Goal: Information Seeking & Learning: Check status

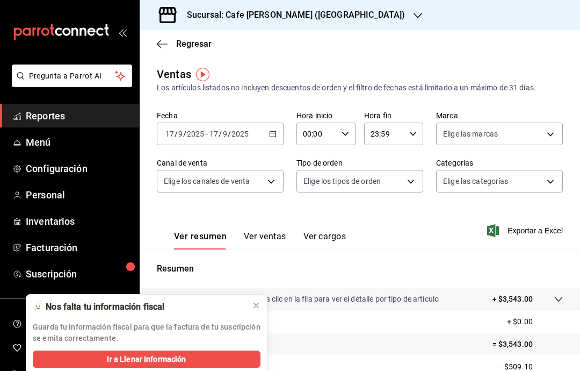
click at [270, 138] on div "[DATE] [DATE] - [DATE] [DATE]" at bounding box center [220, 133] width 127 height 23
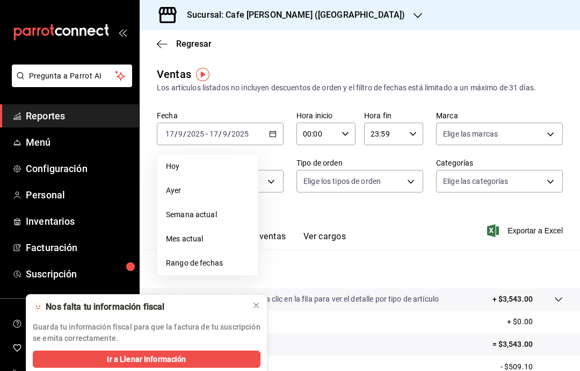
click at [215, 164] on span "Hoy" at bounding box center [207, 166] width 83 height 11
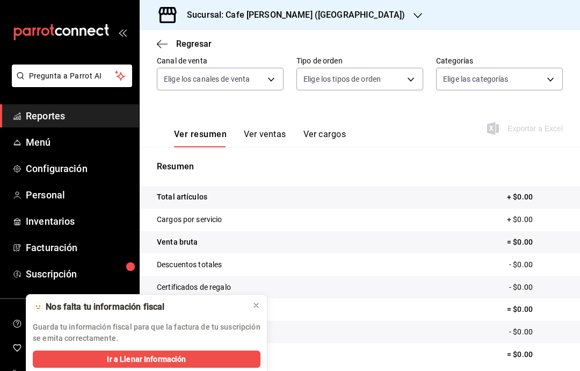
scroll to position [101, 0]
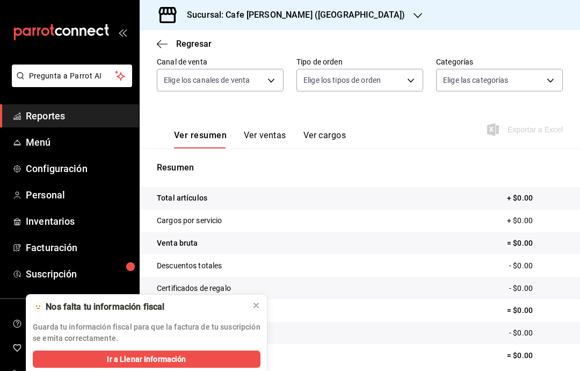
click at [259, 306] on icon at bounding box center [256, 305] width 9 height 9
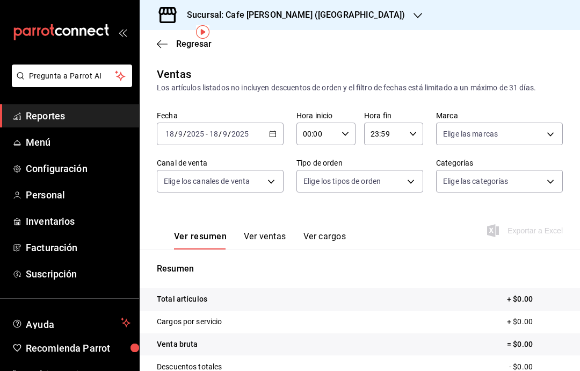
scroll to position [0, 0]
click at [37, 150] on link "Menú" at bounding box center [69, 142] width 139 height 23
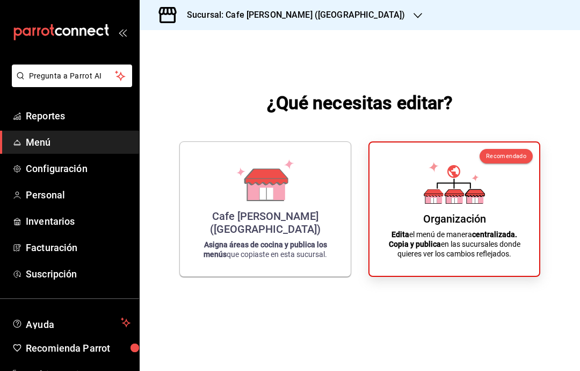
click at [277, 240] on p "Asigna áreas de cocina y publica los menús que copiaste en esta sucursal." at bounding box center [265, 249] width 145 height 19
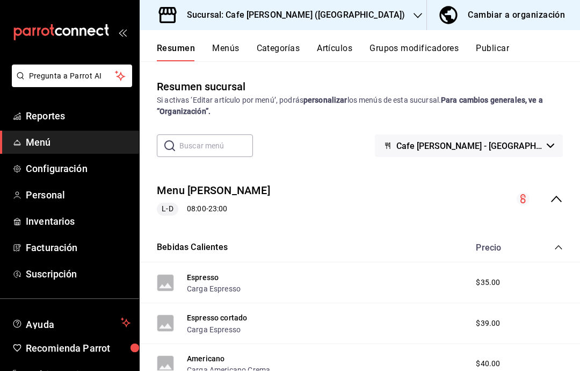
scroll to position [-1, 0]
click at [38, 114] on span "Reportes" at bounding box center [78, 115] width 105 height 15
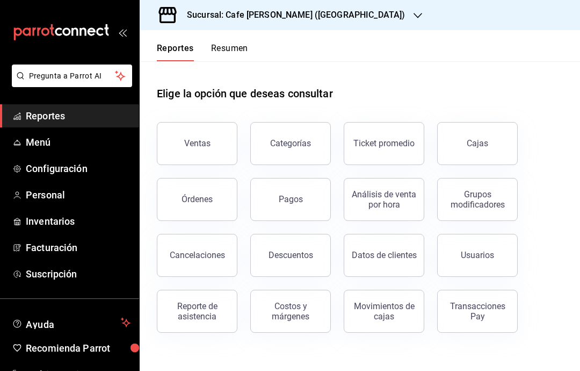
click at [203, 138] on div "Ventas" at bounding box center [197, 143] width 26 height 10
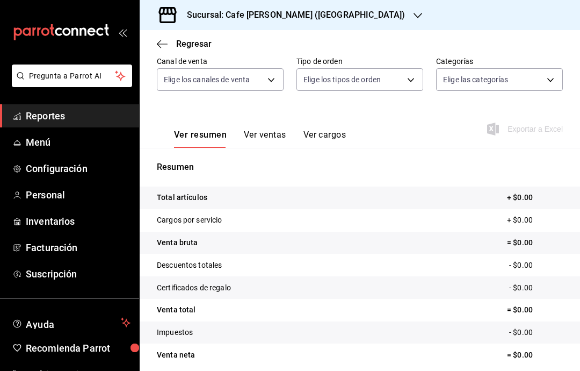
scroll to position [101, 0]
click at [341, 12] on div "Sucursal: Cafe [PERSON_NAME] ([GEOGRAPHIC_DATA])" at bounding box center [287, 15] width 278 height 30
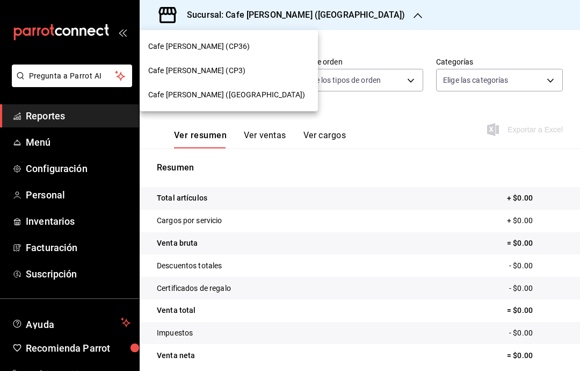
click at [235, 70] on div "Cafe [PERSON_NAME] (CP3)" at bounding box center [228, 70] width 161 height 11
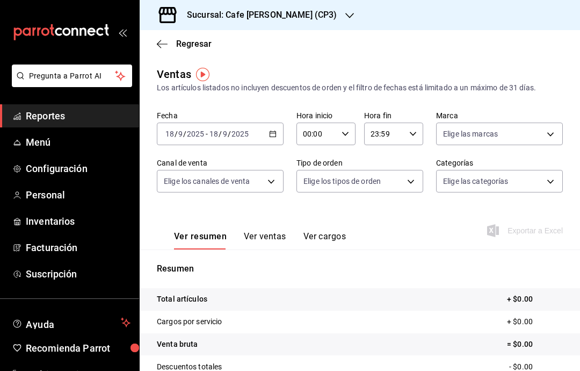
click at [70, 116] on span "Reportes" at bounding box center [78, 115] width 105 height 15
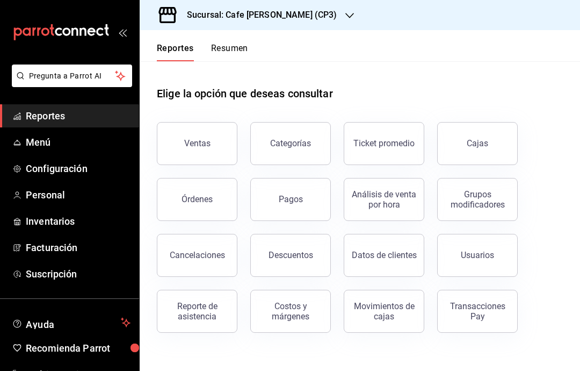
click at [209, 147] on button "Ventas" at bounding box center [197, 143] width 81 height 43
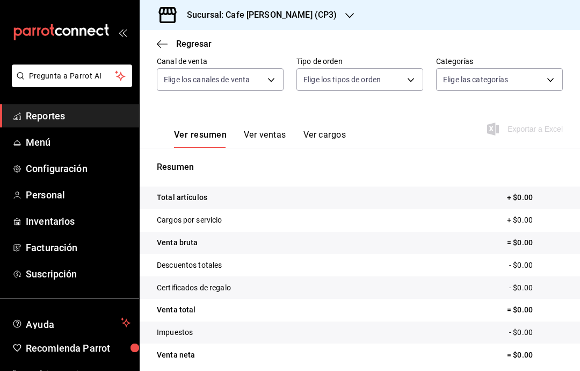
scroll to position [101, 0]
click at [271, 142] on button "Ver ventas" at bounding box center [265, 139] width 42 height 18
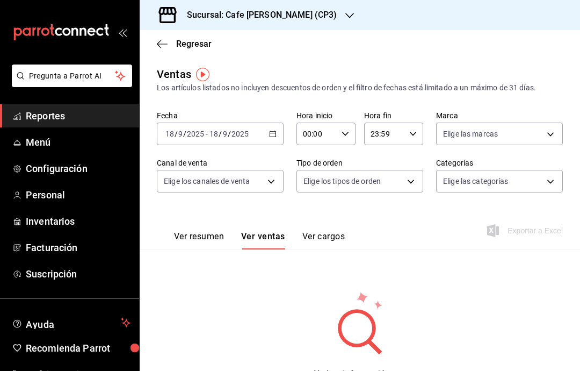
click at [199, 232] on button "Ver resumen" at bounding box center [199, 240] width 50 height 18
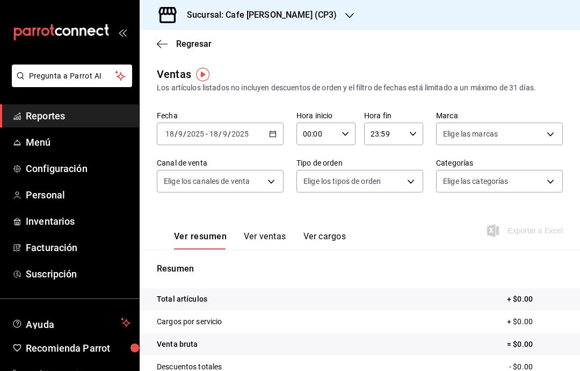
click at [167, 46] on icon "button" at bounding box center [162, 44] width 11 height 10
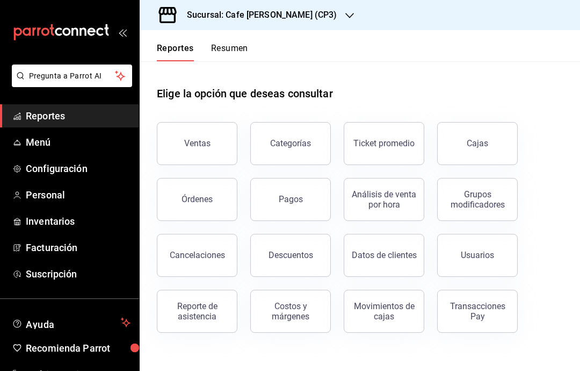
click at [183, 212] on button "Órdenes" at bounding box center [197, 199] width 81 height 43
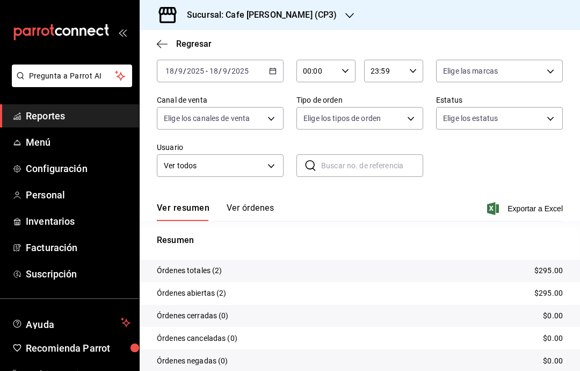
scroll to position [55, 0]
click at [256, 212] on button "Ver órdenes" at bounding box center [250, 212] width 47 height 18
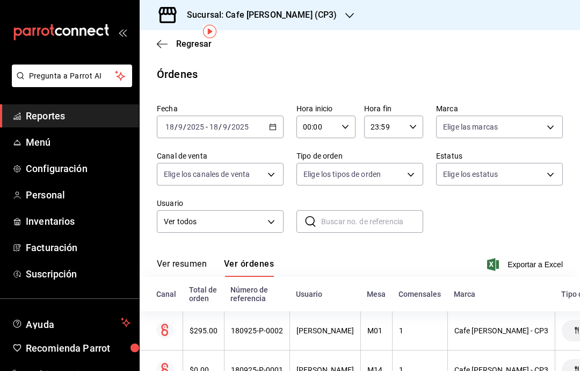
scroll to position [0, 2]
click at [327, 326] on div "[PERSON_NAME]" at bounding box center [323, 330] width 57 height 9
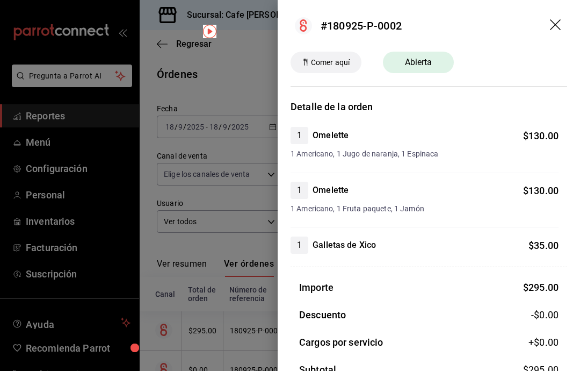
click at [554, 22] on icon "drag" at bounding box center [556, 25] width 13 height 13
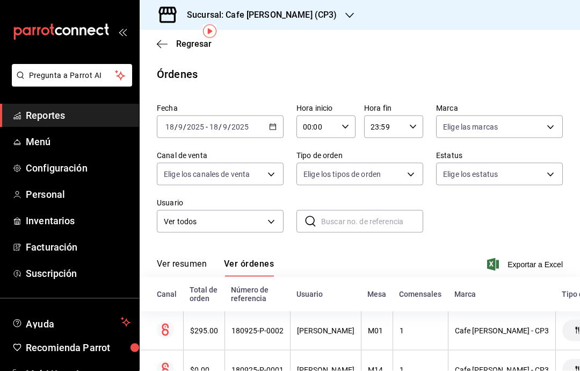
scroll to position [0, 0]
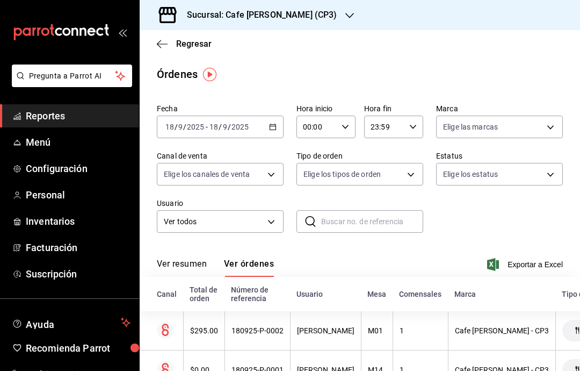
click at [177, 44] on span "Regresar" at bounding box center [193, 44] width 35 height 10
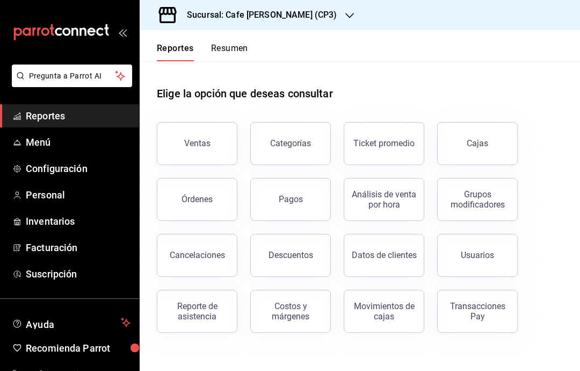
click at [479, 144] on div "Cajas" at bounding box center [478, 143] width 22 height 13
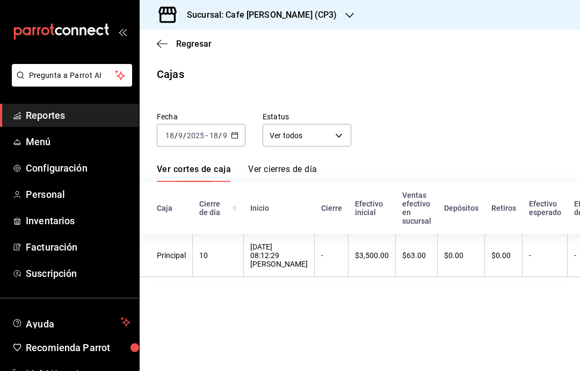
click at [286, 164] on link "Ver cierres de día" at bounding box center [282, 173] width 69 height 18
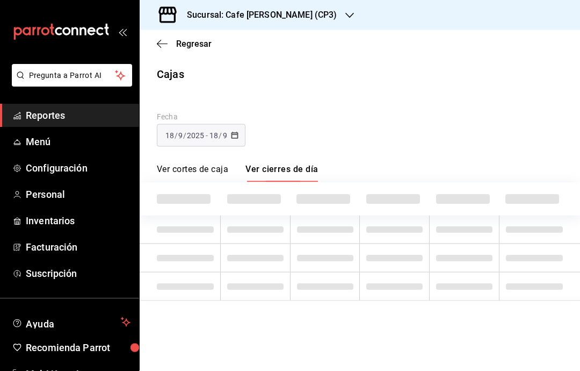
scroll to position [6, 0]
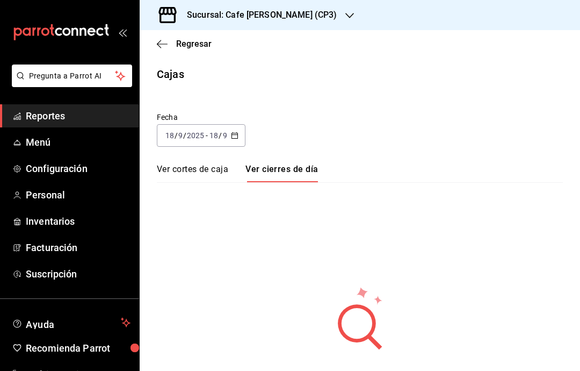
click at [182, 131] on input "9" at bounding box center [180, 135] width 5 height 9
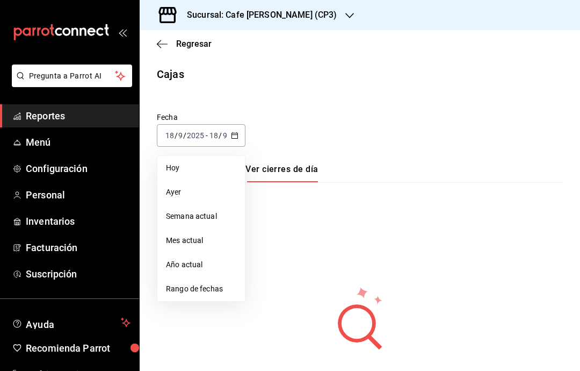
click at [175, 186] on span "Ayer" at bounding box center [201, 191] width 70 height 11
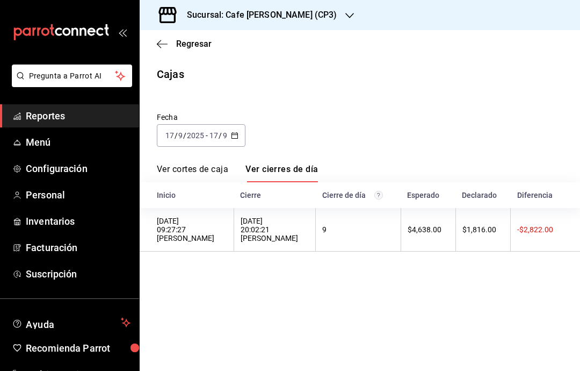
click at [200, 131] on input "2025" at bounding box center [195, 135] width 18 height 9
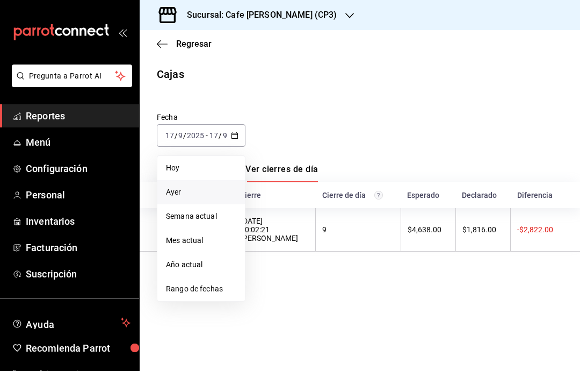
click at [187, 164] on span "Hoy" at bounding box center [201, 167] width 70 height 11
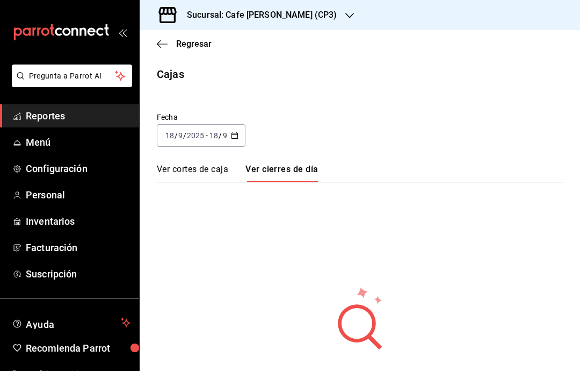
click at [194, 164] on link "Ver cortes de caja" at bounding box center [192, 173] width 71 height 18
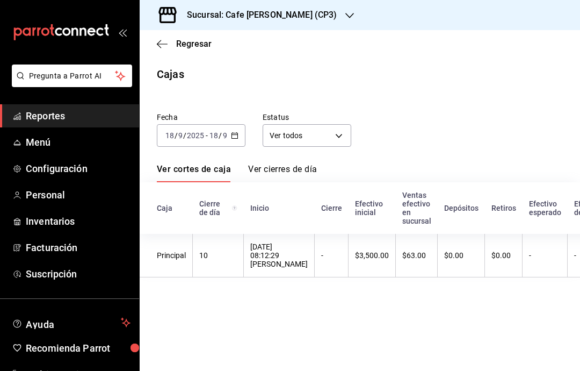
click at [189, 131] on input "2025" at bounding box center [195, 135] width 18 height 9
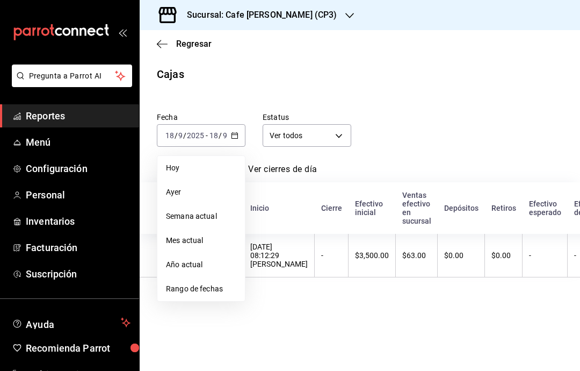
click at [178, 186] on span "Ayer" at bounding box center [201, 191] width 70 height 11
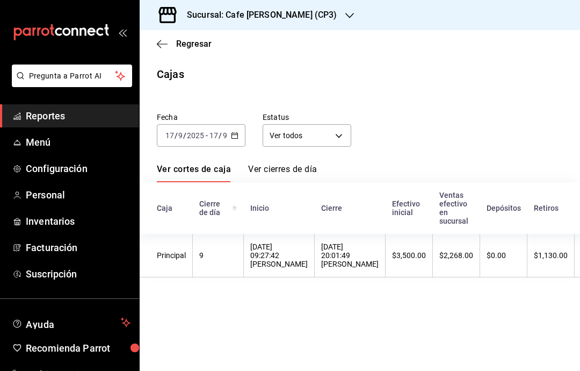
click at [199, 131] on input "2025" at bounding box center [195, 135] width 18 height 9
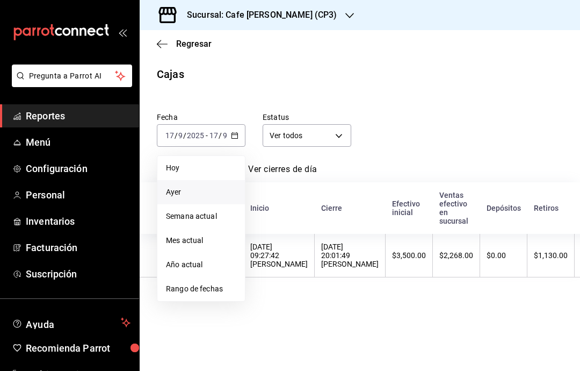
click at [188, 162] on span "Hoy" at bounding box center [201, 167] width 70 height 11
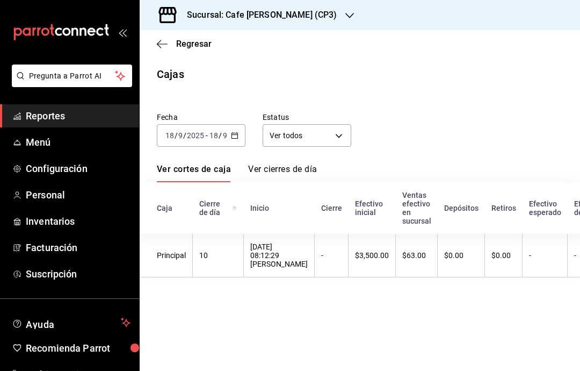
click at [281, 286] on main "Regresar Cajas Fecha [DATE] [DATE] - [DATE] [DATE] Estatus Ver todos ALL Ver co…" at bounding box center [360, 200] width 440 height 341
click at [198, 131] on input "2025" at bounding box center [195, 135] width 18 height 9
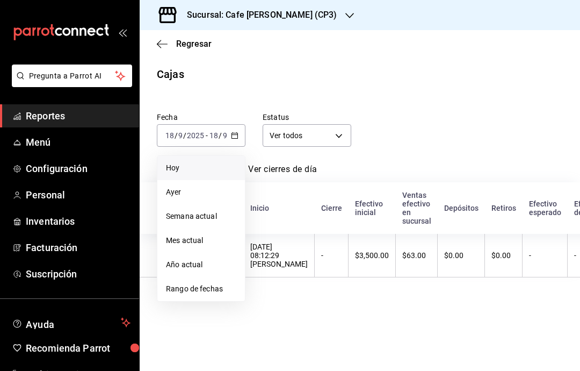
click at [432, 114] on div "Fecha [DATE] [DATE] - [DATE] [DATE] [PERSON_NAME] Semana actual Mes actual Año …" at bounding box center [351, 121] width 423 height 52
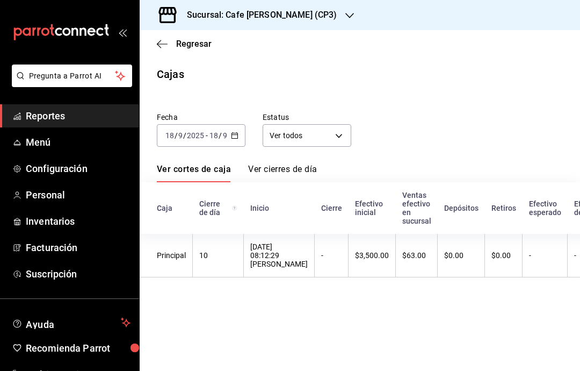
click at [280, 164] on link "Ver cierres de día" at bounding box center [282, 173] width 69 height 18
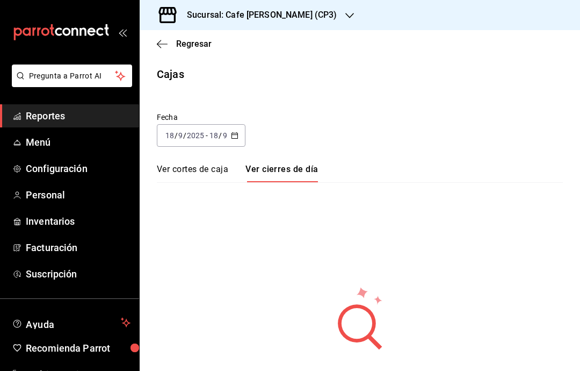
click at [197, 131] on input "2025" at bounding box center [195, 135] width 18 height 9
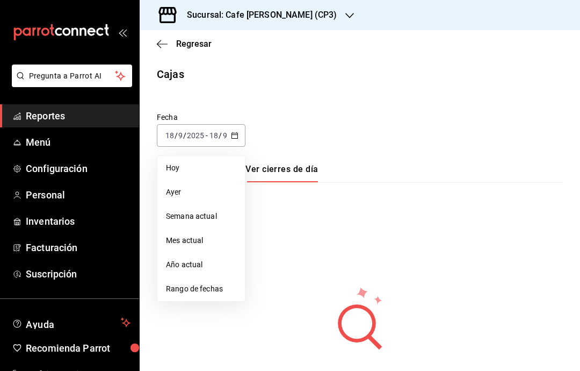
click at [176, 186] on span "Ayer" at bounding box center [201, 191] width 70 height 11
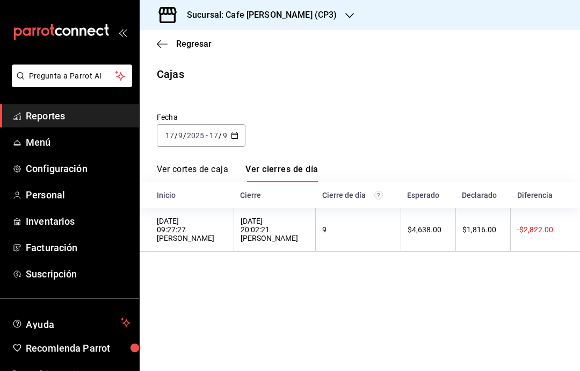
click at [209, 164] on link "Ver cortes de caja" at bounding box center [192, 173] width 71 height 18
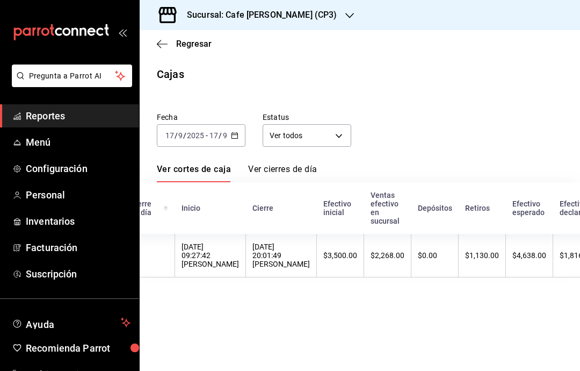
scroll to position [0, 68]
click at [345, 14] on icon "button" at bounding box center [349, 15] width 9 height 9
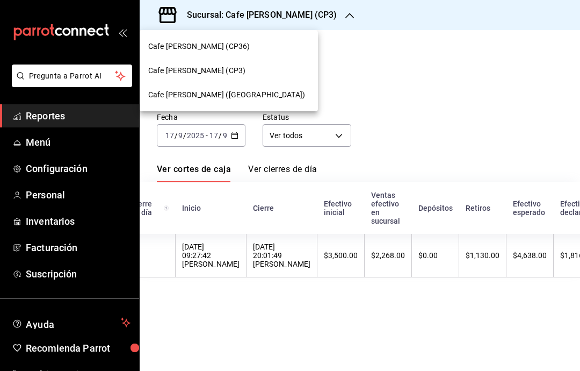
click at [260, 99] on div "Cafe [PERSON_NAME] ([GEOGRAPHIC_DATA])" at bounding box center [228, 94] width 161 height 11
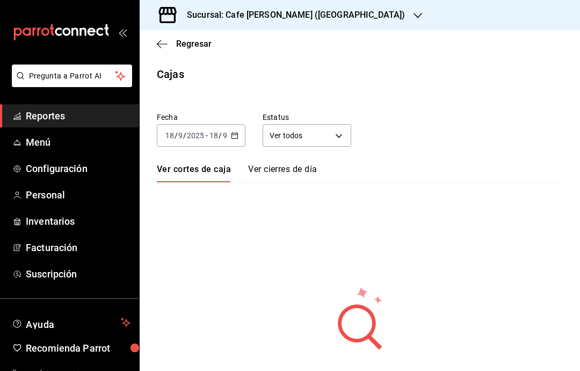
click at [238, 129] on div "[DATE] [DATE] - [DATE] [DATE]" at bounding box center [201, 135] width 89 height 23
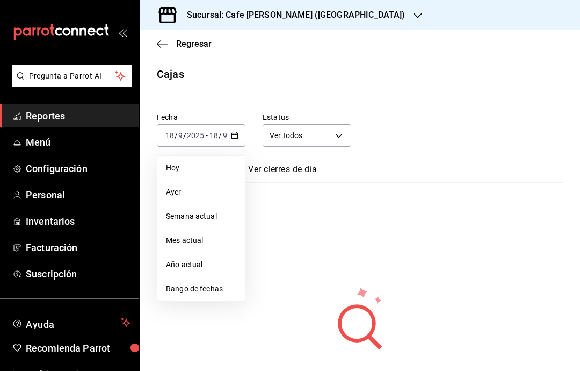
click at [220, 195] on span "Ayer" at bounding box center [201, 191] width 70 height 11
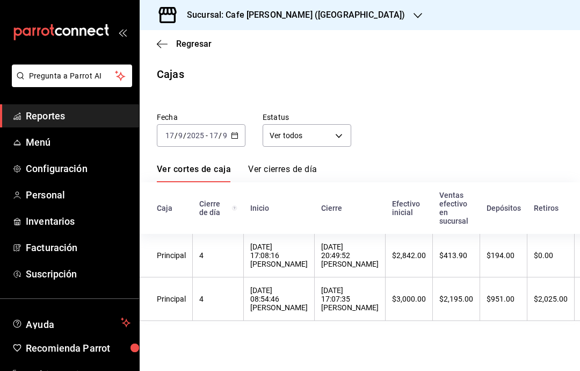
click at [304, 175] on link "Ver cierres de día" at bounding box center [282, 173] width 69 height 18
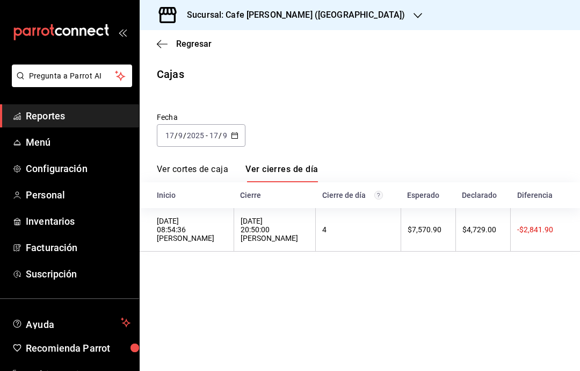
scroll to position [9, 0]
click at [340, 20] on div "Sucursal: Cafe [PERSON_NAME] ([GEOGRAPHIC_DATA])" at bounding box center [287, 15] width 278 height 30
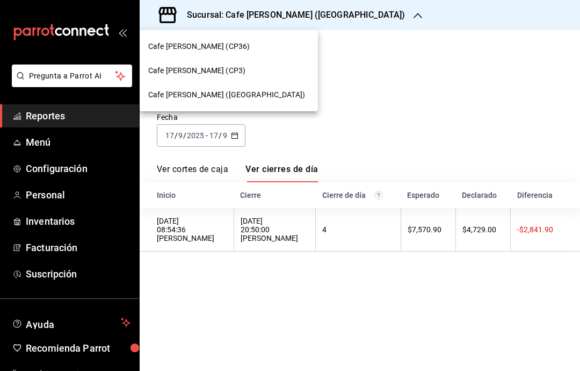
click at [265, 80] on div "Cafe [PERSON_NAME] (CP3)" at bounding box center [229, 71] width 178 height 24
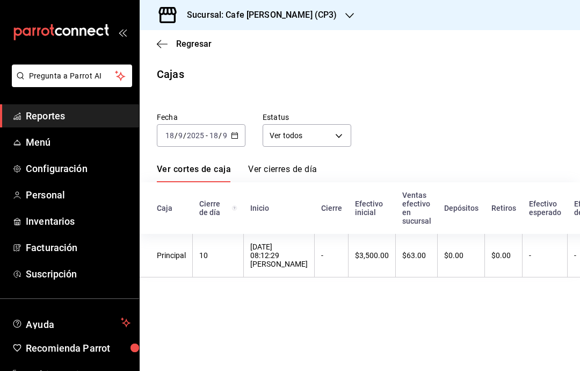
click at [234, 138] on \(Stroke\) "button" at bounding box center [234, 136] width 6 height 6
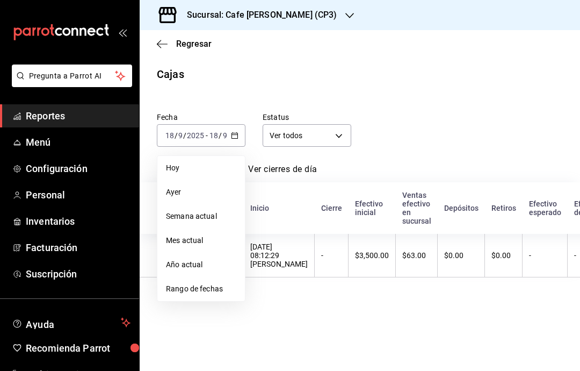
click at [226, 196] on span "Ayer" at bounding box center [201, 191] width 70 height 11
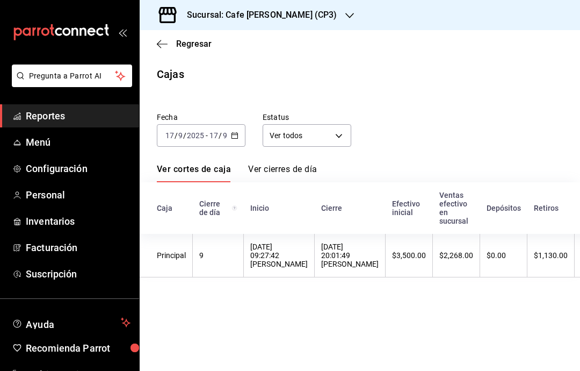
click at [304, 167] on link "Ver cierres de día" at bounding box center [282, 173] width 69 height 18
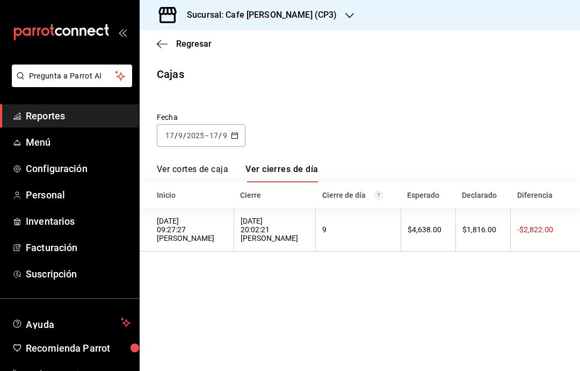
click at [367, 193] on div "Cierre de día" at bounding box center [358, 195] width 72 height 9
click at [378, 196] on circle "El número de cierre de día es consecutivo y consolida todos los cortes de caja …" at bounding box center [378, 195] width 8 height 8
click at [368, 200] on th "Cierre de día" at bounding box center [358, 195] width 85 height 26
click at [231, 136] on \(Stroke\) "button" at bounding box center [234, 136] width 6 height 6
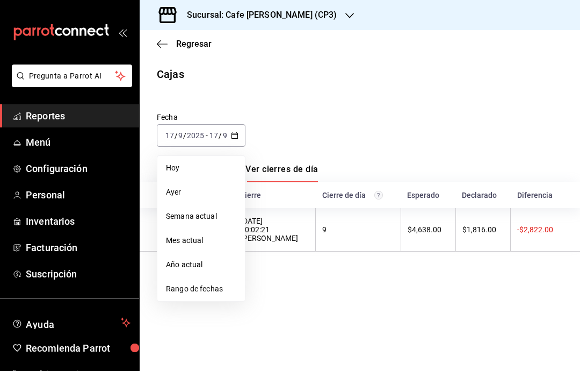
click at [309, 83] on main "Regresar Cajas Fecha [DATE] [DATE] - [DATE] [DATE] [PERSON_NAME] Semana actual …" at bounding box center [360, 200] width 440 height 341
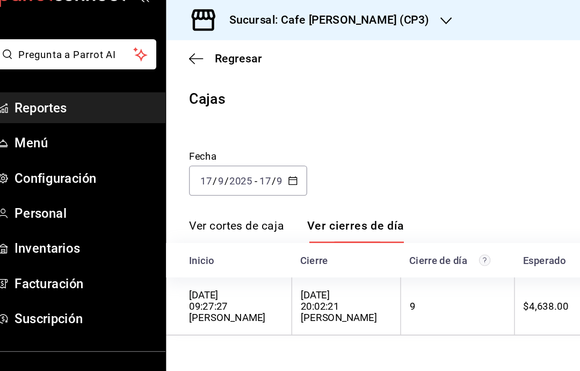
scroll to position [35, 0]
click at [157, 42] on icon "button" at bounding box center [162, 44] width 11 height 10
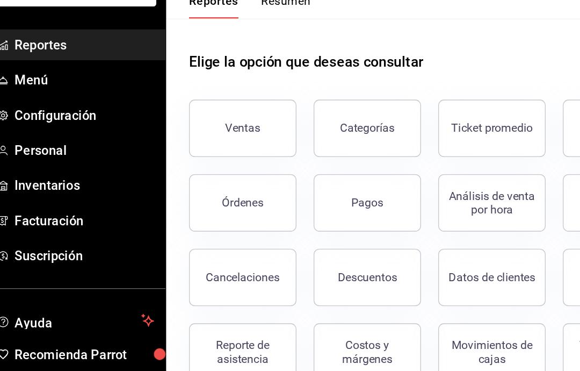
scroll to position [43, 0]
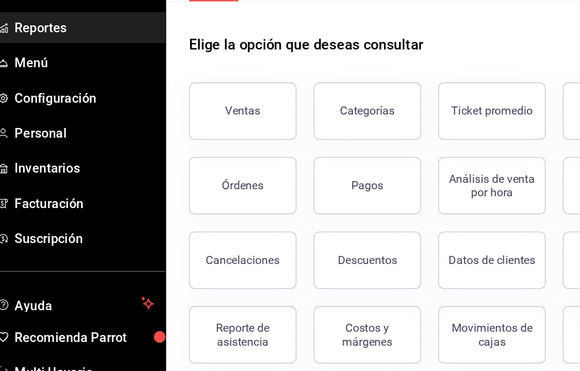
click at [182, 194] on div "Órdenes" at bounding box center [197, 199] width 31 height 10
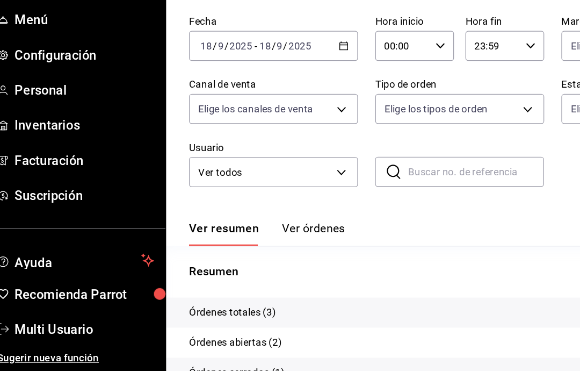
click at [160, 321] on p "Órdenes totales (3)" at bounding box center [190, 326] width 66 height 11
click at [175, 321] on p "Órdenes totales (3)" at bounding box center [190, 326] width 66 height 11
click at [229, 258] on button "Ver órdenes" at bounding box center [250, 267] width 47 height 18
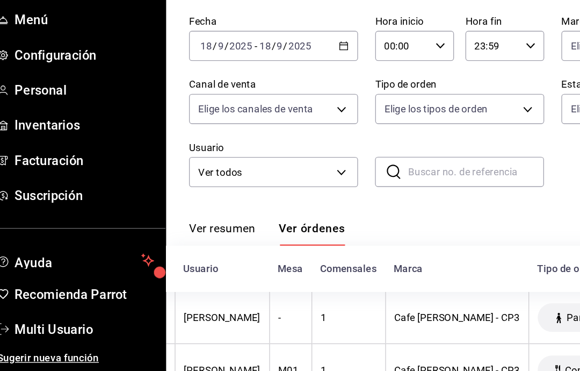
scroll to position [43, 0]
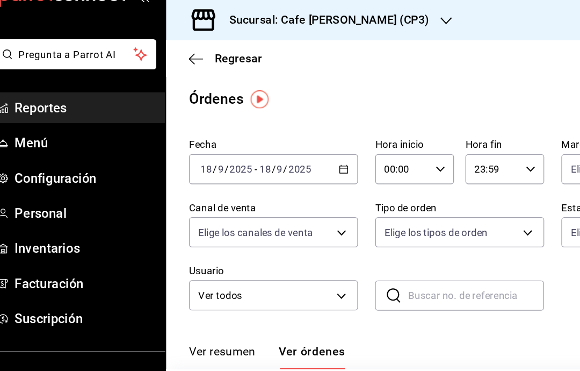
click at [176, 44] on span "Regresar" at bounding box center [193, 44] width 35 height 10
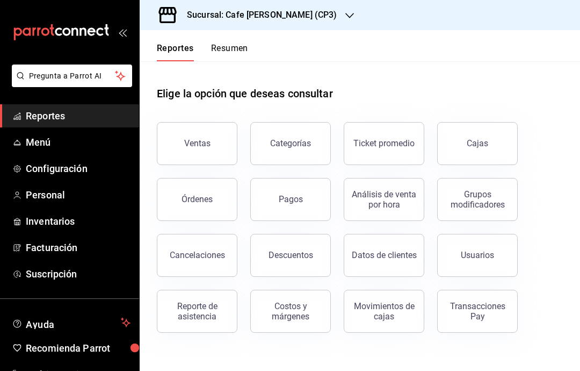
click at [487, 146] on div "Cajas" at bounding box center [478, 143] width 22 height 13
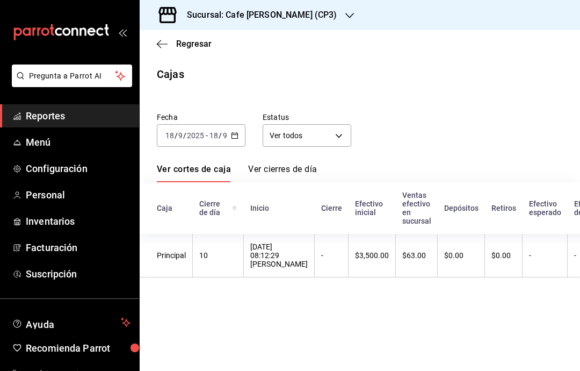
click at [256, 18] on h3 "Sucursal: Cafe [PERSON_NAME] (CP3)" at bounding box center [257, 15] width 158 height 13
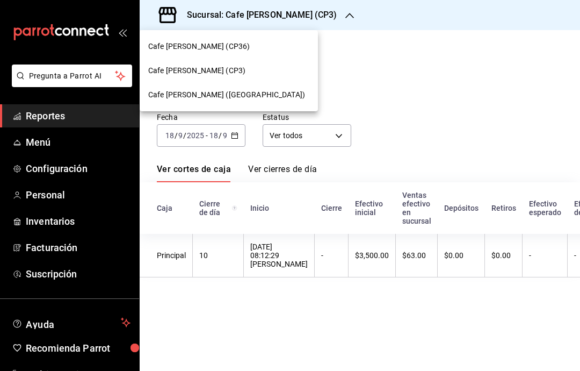
click at [213, 97] on span "Cafe [PERSON_NAME] ([GEOGRAPHIC_DATA])" at bounding box center [226, 94] width 157 height 11
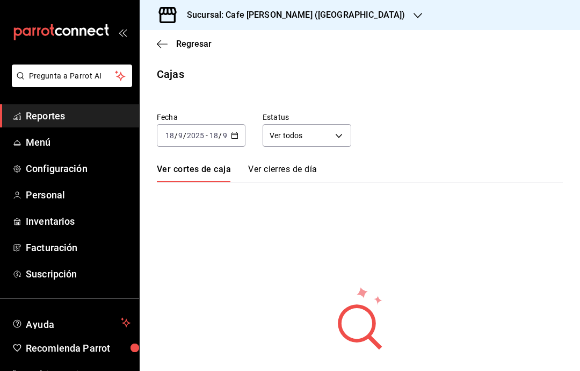
click at [276, 172] on link "Ver cierres de día" at bounding box center [282, 173] width 69 height 18
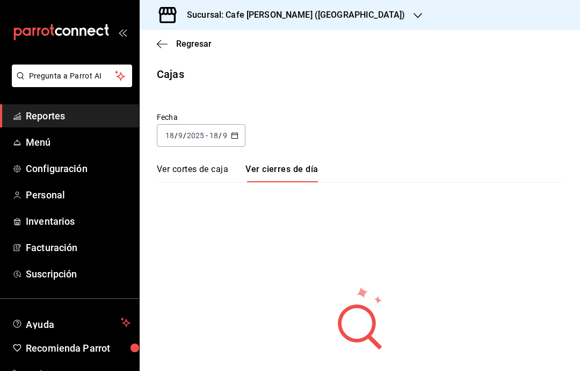
click at [204, 134] on input "2025" at bounding box center [195, 135] width 18 height 9
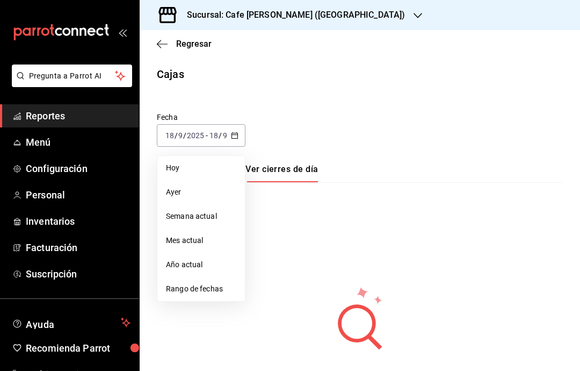
click at [177, 196] on span "Ayer" at bounding box center [201, 191] width 70 height 11
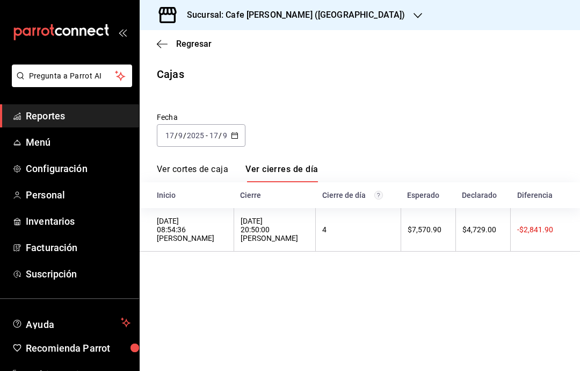
click at [196, 171] on link "Ver cortes de caja" at bounding box center [192, 173] width 71 height 18
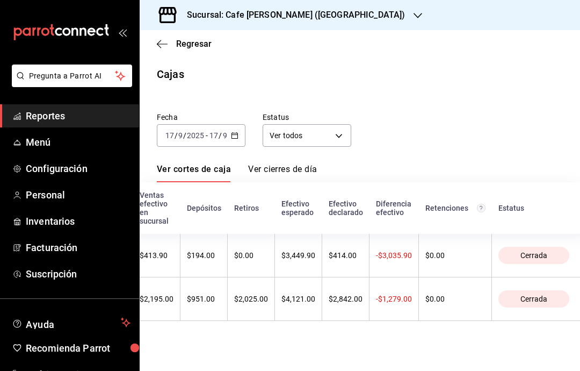
scroll to position [0, 300]
click at [282, 167] on link "Ver cierres de día" at bounding box center [282, 173] width 69 height 18
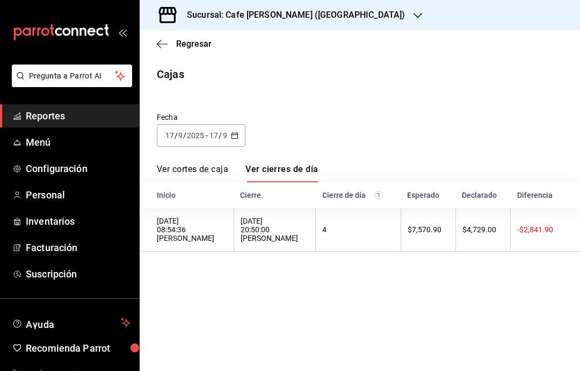
click at [257, 9] on h3 "Sucursal: Cafe [PERSON_NAME] ([GEOGRAPHIC_DATA])" at bounding box center [291, 15] width 227 height 13
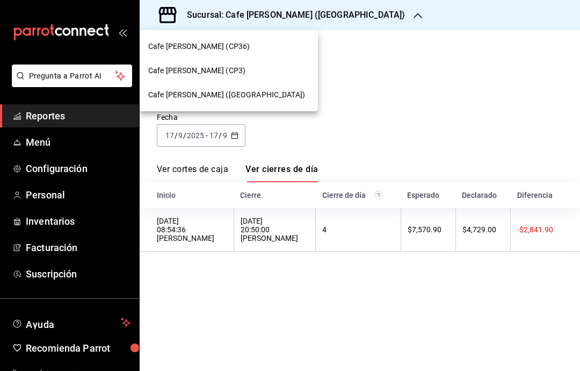
click at [187, 65] on span "Cafe [PERSON_NAME] (CP3)" at bounding box center [196, 70] width 97 height 11
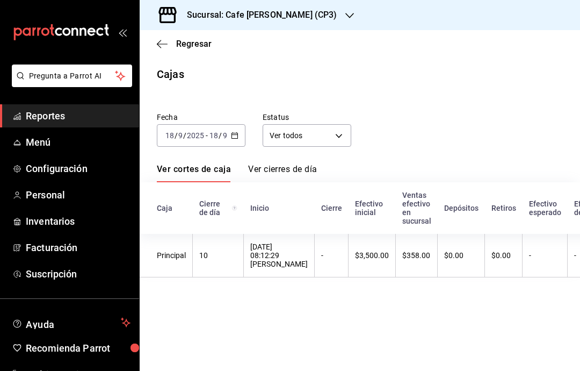
click at [189, 139] on input "2025" at bounding box center [195, 135] width 18 height 9
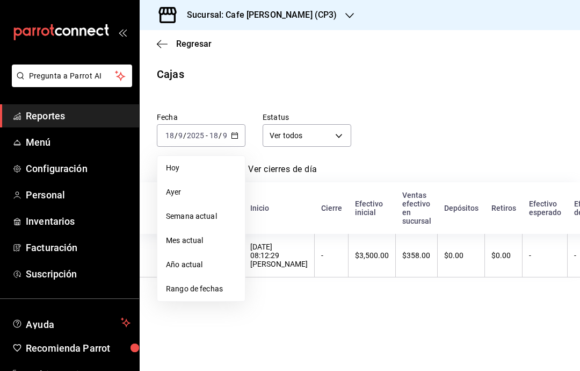
click at [179, 187] on span "Ayer" at bounding box center [201, 191] width 70 height 11
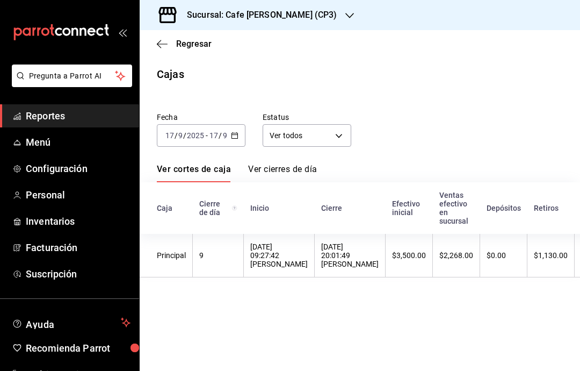
click at [279, 169] on link "Ver cierres de día" at bounding box center [282, 173] width 69 height 18
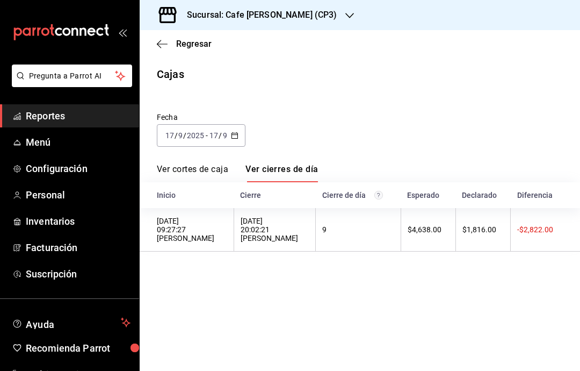
click at [259, 17] on h3 "Sucursal: Cafe [PERSON_NAME] (CP3)" at bounding box center [257, 15] width 158 height 13
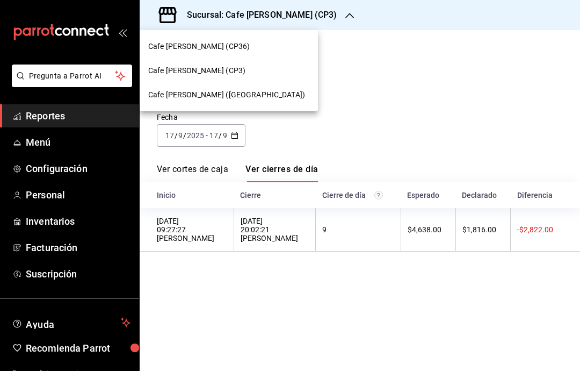
click at [357, 66] on div at bounding box center [290, 185] width 580 height 371
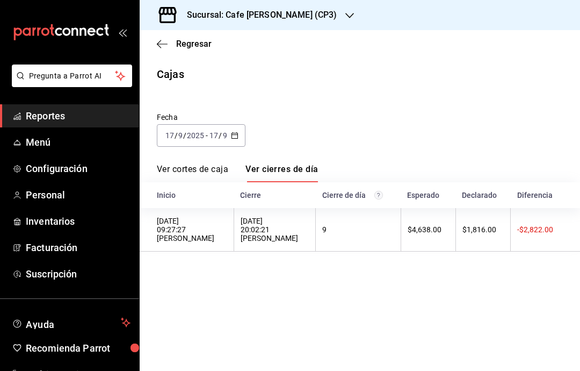
click at [257, 7] on div "Sucursal: Cafe [PERSON_NAME] (CP3)" at bounding box center [253, 15] width 210 height 30
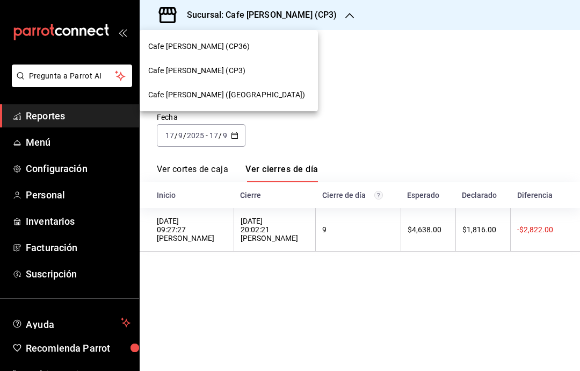
click at [227, 95] on span "Cafe [PERSON_NAME] ([GEOGRAPHIC_DATA])" at bounding box center [226, 94] width 157 height 11
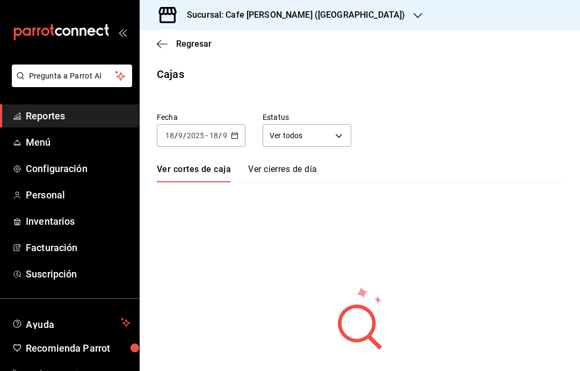
click at [204, 137] on input "2025" at bounding box center [195, 135] width 18 height 9
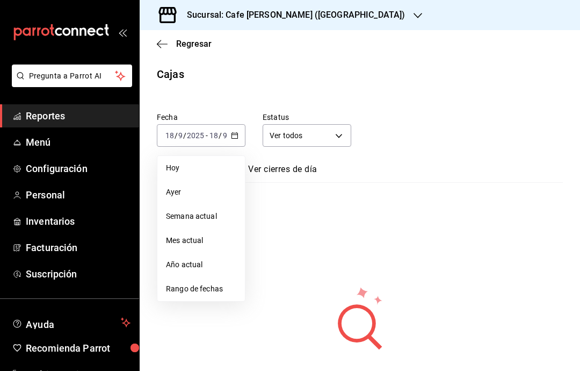
click at [189, 167] on span "Hoy" at bounding box center [201, 167] width 70 height 11
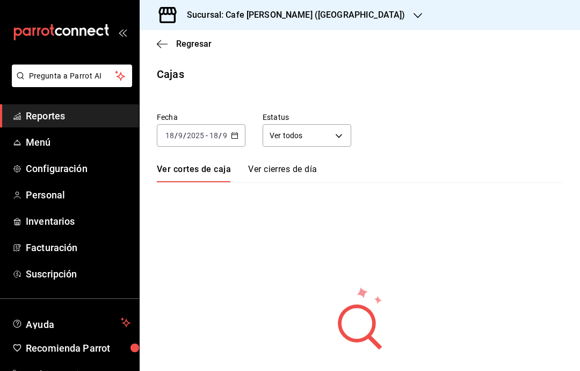
click at [256, 14] on h3 "Sucursal: Cafe [PERSON_NAME] ([GEOGRAPHIC_DATA])" at bounding box center [291, 15] width 227 height 13
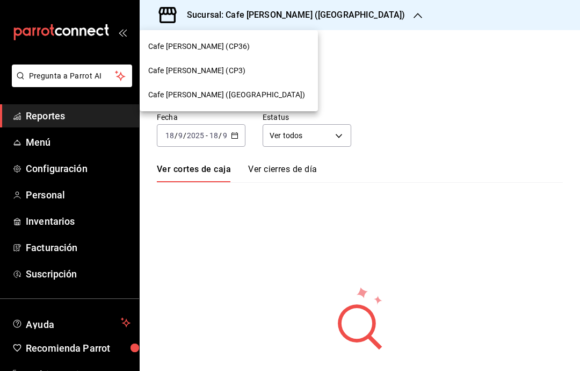
click at [209, 100] on div "Cafe [PERSON_NAME] ([GEOGRAPHIC_DATA])" at bounding box center [229, 95] width 178 height 24
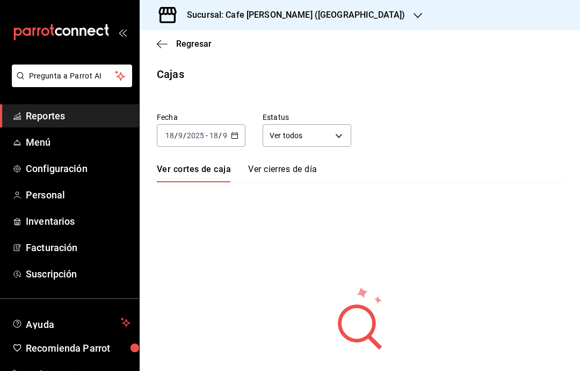
click at [256, 10] on h3 "Sucursal: Cafe [PERSON_NAME] ([GEOGRAPHIC_DATA])" at bounding box center [291, 15] width 227 height 13
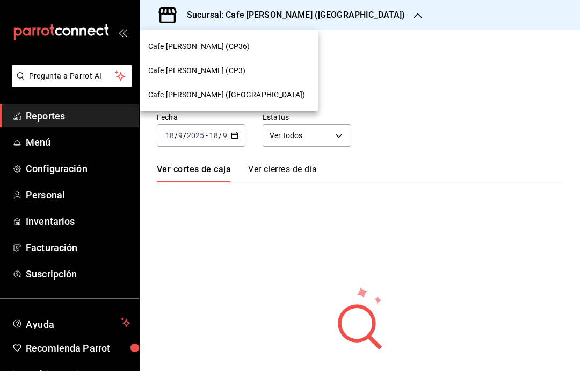
click at [205, 74] on span "Cafe [PERSON_NAME] (CP3)" at bounding box center [196, 70] width 97 height 11
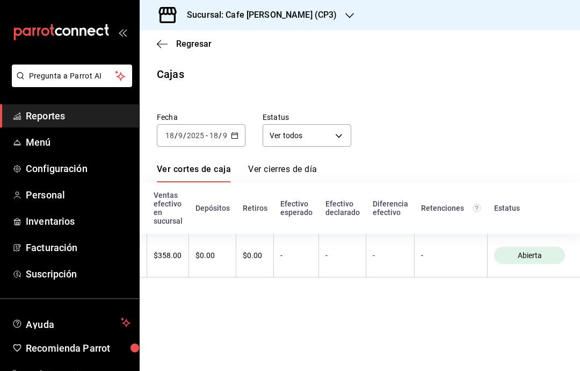
scroll to position [0, 248]
click at [285, 165] on link "Ver cierres de día" at bounding box center [282, 173] width 69 height 18
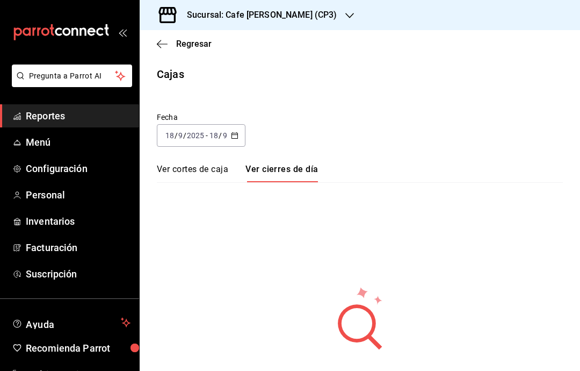
click at [184, 35] on div "Regresar" at bounding box center [360, 43] width 440 height 27
click at [161, 29] on div "Sucursal: Cafe [PERSON_NAME] (CP3)" at bounding box center [253, 15] width 210 height 30
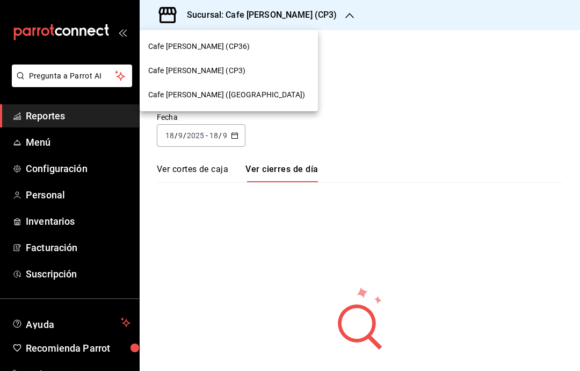
click at [361, 95] on div at bounding box center [290, 185] width 580 height 371
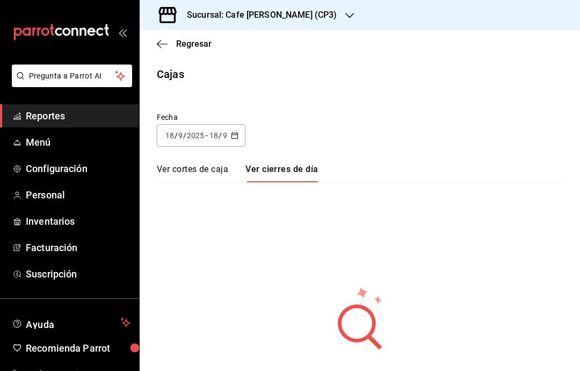
click at [168, 39] on span "Regresar" at bounding box center [184, 44] width 55 height 10
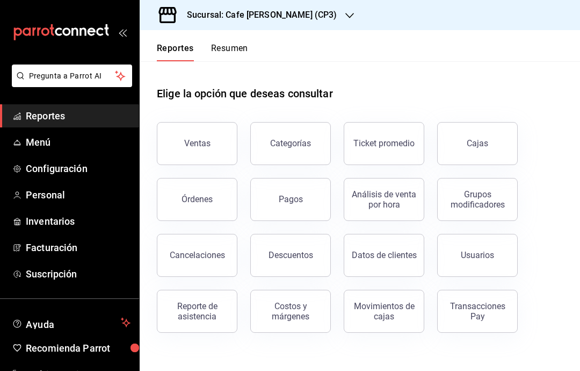
click at [195, 199] on div "Órdenes" at bounding box center [197, 199] width 31 height 10
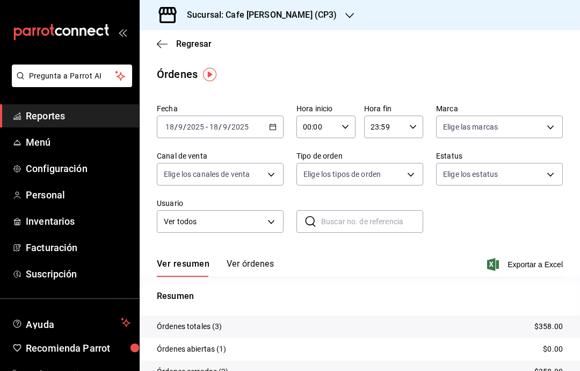
click at [254, 260] on button "Ver órdenes" at bounding box center [250, 267] width 47 height 18
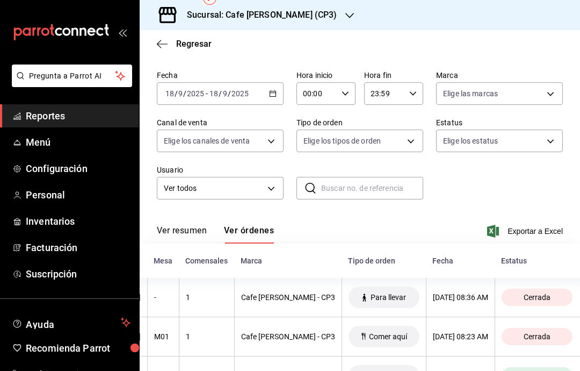
scroll to position [0, 213]
click at [184, 225] on button "Ver resumen" at bounding box center [182, 234] width 50 height 18
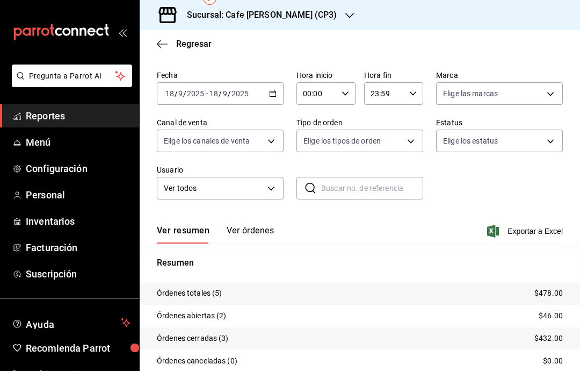
click at [186, 225] on button "Ver resumen" at bounding box center [183, 234] width 53 height 18
click at [242, 225] on button "Ver órdenes" at bounding box center [250, 234] width 47 height 18
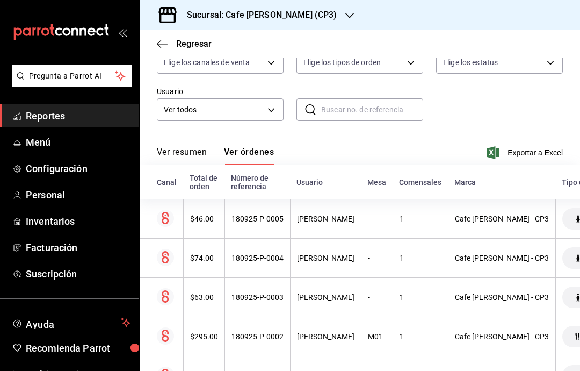
click at [262, 214] on div "180925-P-0005" at bounding box center [257, 218] width 52 height 9
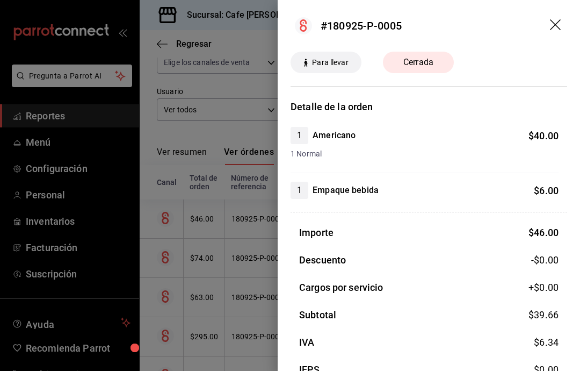
click at [553, 13] on header "#180925-P-0005" at bounding box center [429, 26] width 302 height 52
click at [545, 15] on header "#180925-P-0005" at bounding box center [429, 26] width 302 height 52
click at [541, 12] on header "#180925-P-0005" at bounding box center [429, 26] width 302 height 52
click at [552, 23] on icon "drag" at bounding box center [556, 25] width 13 height 13
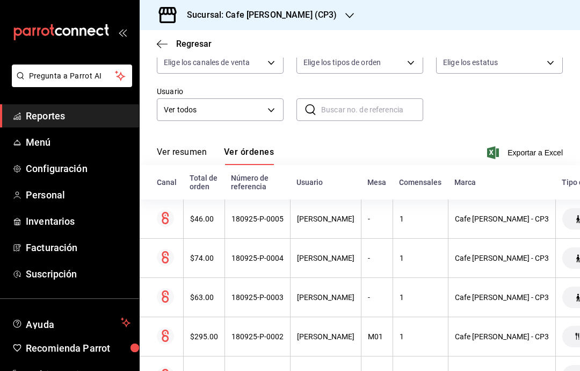
click at [254, 254] on div "180925-P-0004" at bounding box center [257, 258] width 52 height 9
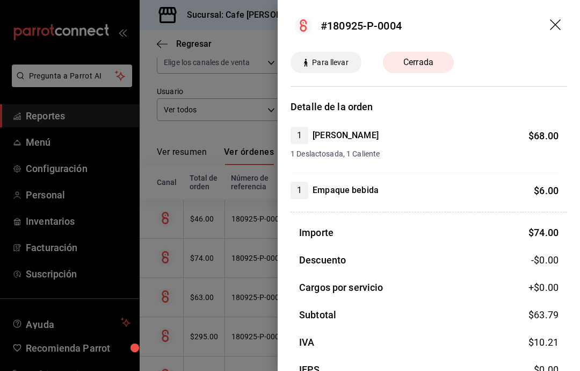
click at [553, 14] on header "#180925-P-0004" at bounding box center [429, 26] width 302 height 52
click at [548, 11] on header "#180925-P-0004" at bounding box center [429, 26] width 302 height 52
click at [552, 19] on icon "drag" at bounding box center [556, 25] width 13 height 13
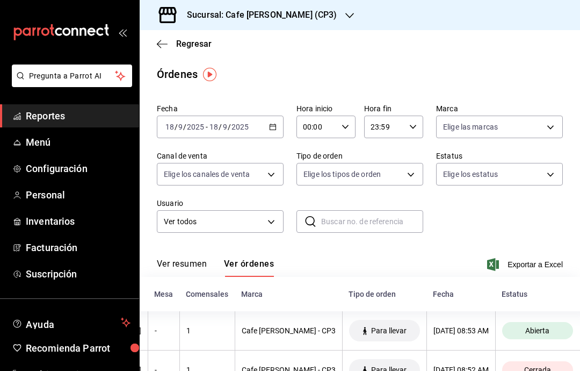
click at [177, 45] on span "Regresar" at bounding box center [193, 44] width 35 height 10
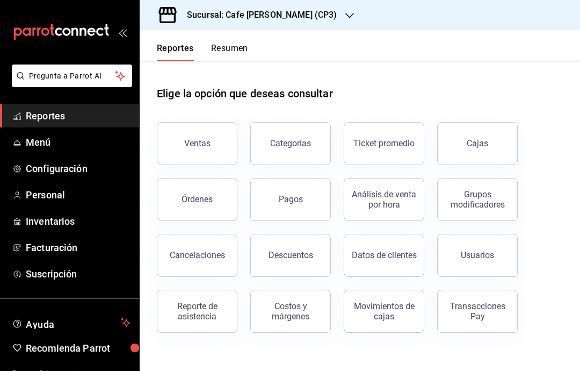
click at [196, 208] on button "Órdenes" at bounding box center [197, 199] width 81 height 43
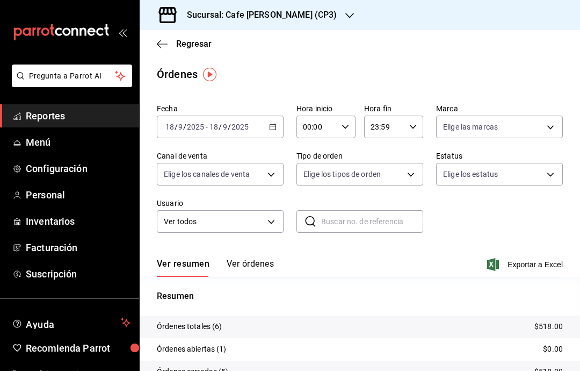
click at [254, 262] on button "Ver órdenes" at bounding box center [250, 267] width 47 height 18
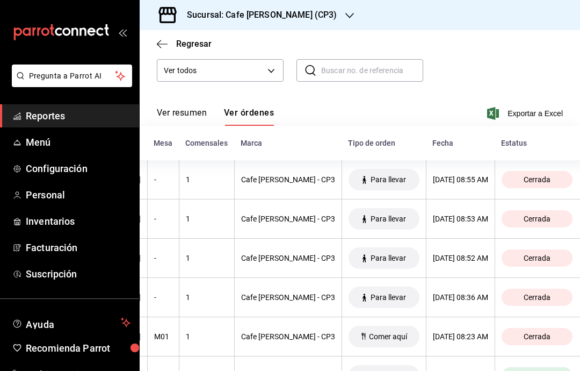
scroll to position [0, 213]
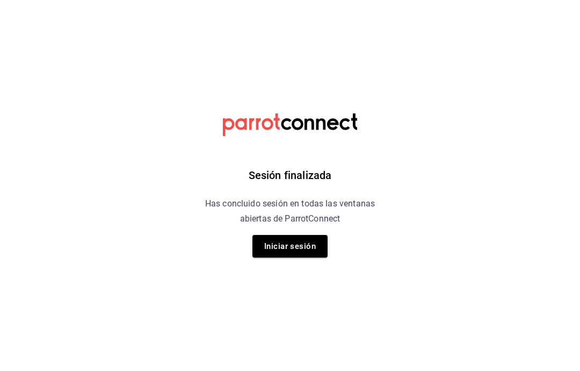
click at [302, 248] on button "Iniciar sesión" at bounding box center [289, 246] width 75 height 23
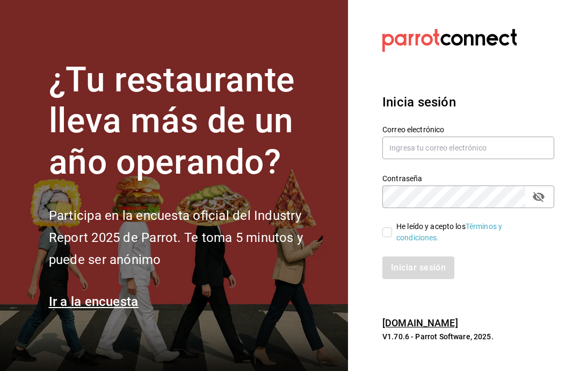
click at [516, 159] on input "text" at bounding box center [468, 147] width 172 height 23
type input "[EMAIL_ADDRESS][DOMAIN_NAME]"
click at [384, 237] on input "He leído y acepto los Términos y condiciones." at bounding box center [387, 232] width 10 height 10
checkbox input "true"
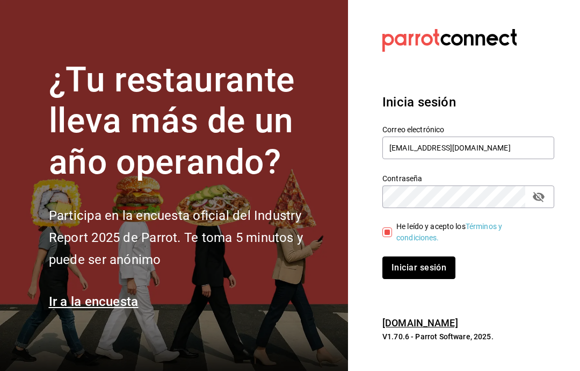
click at [443, 279] on button "Iniciar sesión" at bounding box center [418, 267] width 73 height 23
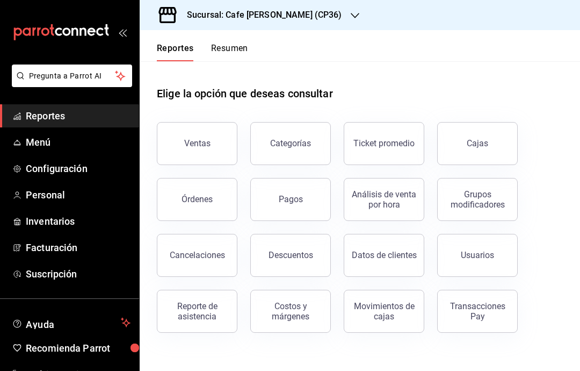
click at [192, 204] on button "Órdenes" at bounding box center [197, 199] width 81 height 43
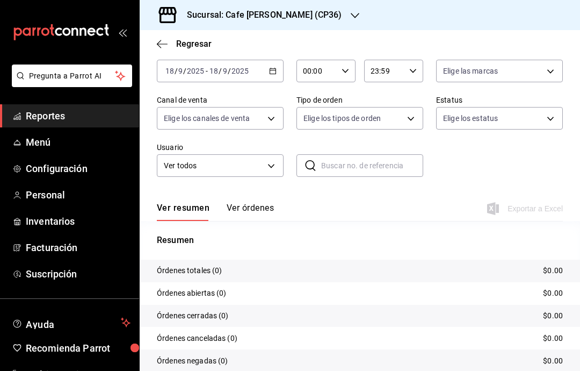
scroll to position [55, 0]
click at [254, 203] on button "Ver órdenes" at bounding box center [250, 212] width 47 height 18
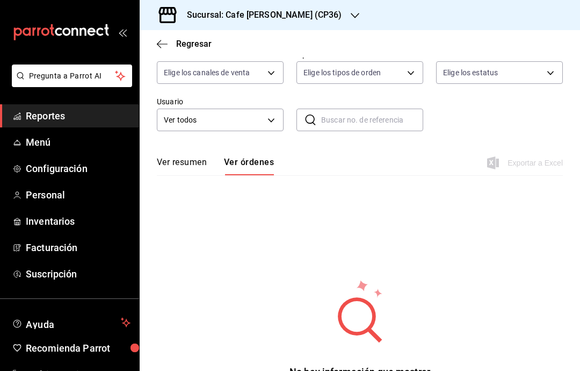
scroll to position [101, 0]
click at [351, 14] on icon "button" at bounding box center [355, 15] width 9 height 9
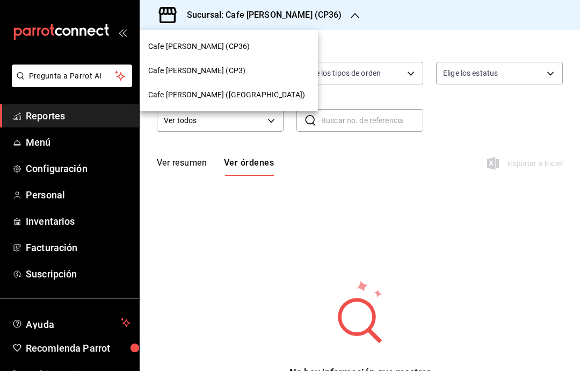
click at [265, 100] on div "Cafe [PERSON_NAME] ([GEOGRAPHIC_DATA])" at bounding box center [229, 95] width 178 height 24
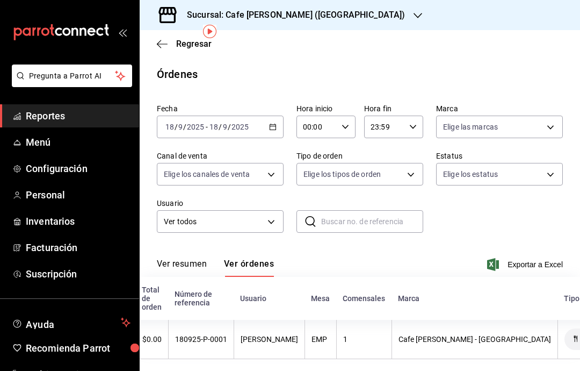
scroll to position [0, 41]
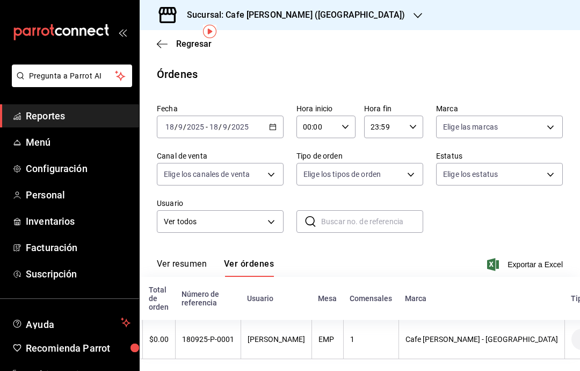
click at [280, 335] on div "Arleth Hernández" at bounding box center [276, 339] width 57 height 9
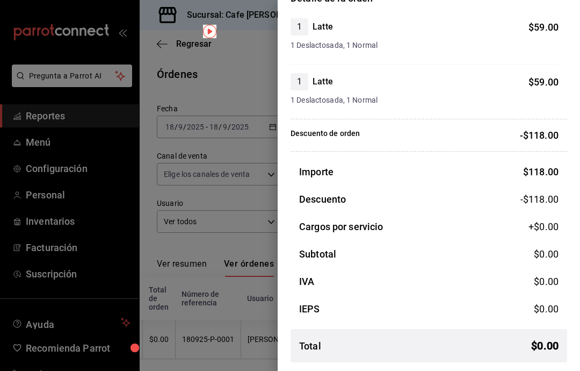
scroll to position [108, 0]
click at [186, 215] on div at bounding box center [290, 185] width 580 height 371
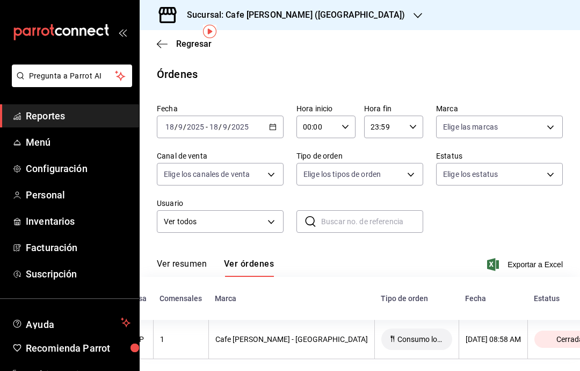
scroll to position [0, 230]
click at [32, 118] on span "Reportes" at bounding box center [78, 115] width 105 height 15
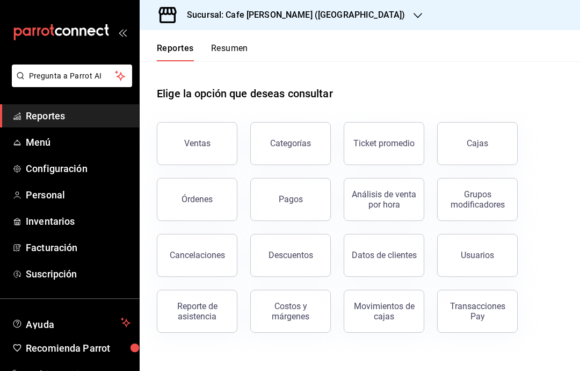
click at [482, 137] on div "Cajas" at bounding box center [478, 143] width 22 height 13
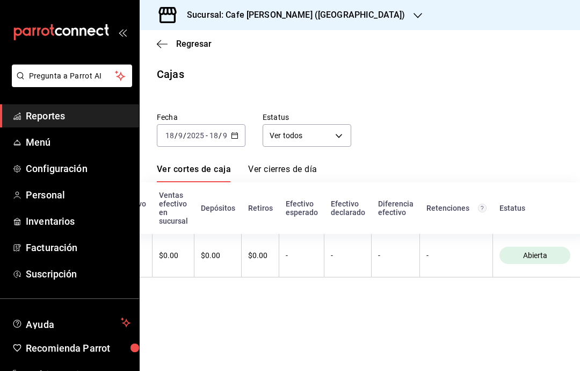
scroll to position [0, 236]
click at [78, 124] on link "Reportes" at bounding box center [69, 115] width 139 height 23
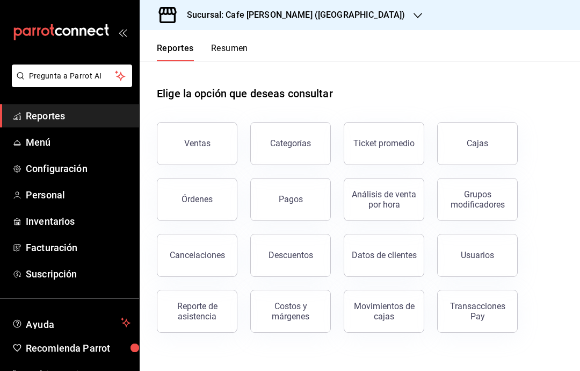
click at [414, 18] on icon "button" at bounding box center [418, 15] width 9 height 9
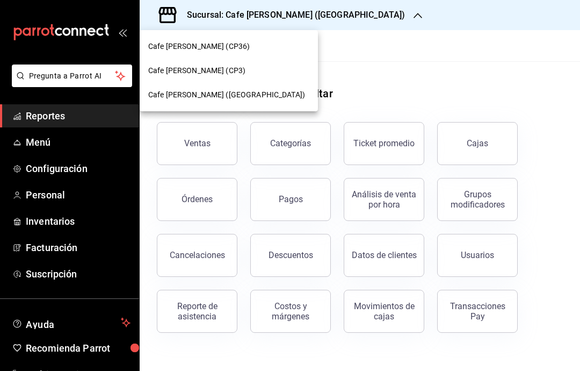
click at [209, 72] on span "Cafe [PERSON_NAME] (CP3)" at bounding box center [196, 70] width 97 height 11
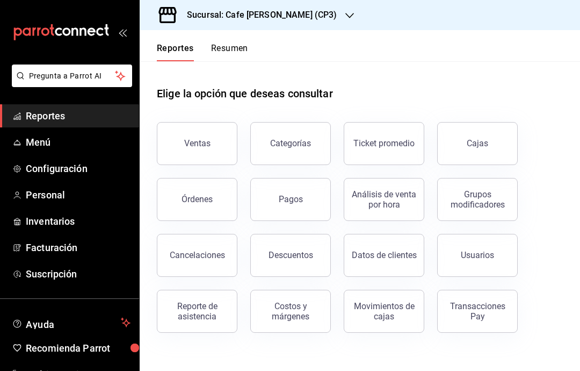
click at [287, 135] on button "Categorías" at bounding box center [290, 143] width 81 height 43
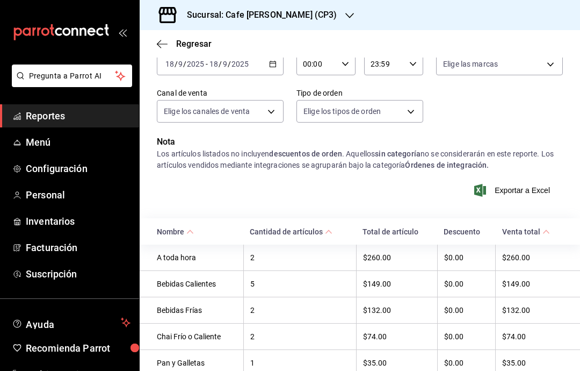
scroll to position [43, 0]
